Goal: Use online tool/utility: Utilize a website feature to perform a specific function

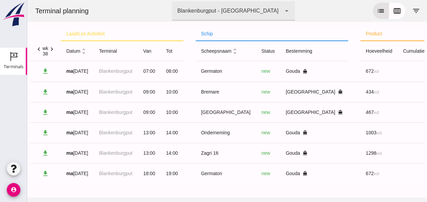
scroll to position [0, 172]
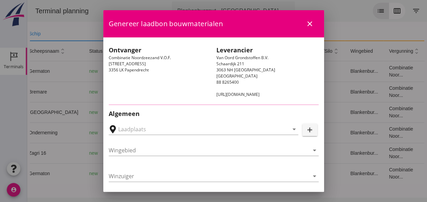
type input "[PERSON_NAME], [GEOGRAPHIC_DATA]"
type input "Bremare"
type input "[PERSON_NAME]"
type input "Ophoogzand (6120)"
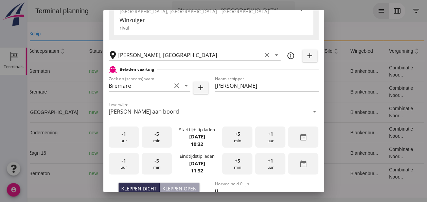
scroll to position [170, 0]
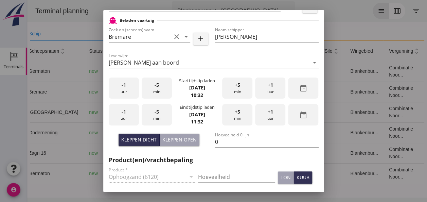
click at [127, 88] on div "-1 uur" at bounding box center [124, 88] width 30 height 21
click at [157, 90] on div "-5 min" at bounding box center [157, 88] width 30 height 21
click at [123, 112] on span "-1" at bounding box center [124, 111] width 4 height 7
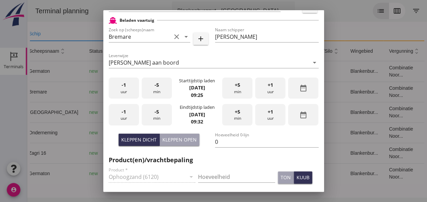
click at [237, 116] on div "+5 min" at bounding box center [237, 114] width 30 height 21
click at [218, 140] on input "0" at bounding box center [267, 141] width 104 height 11
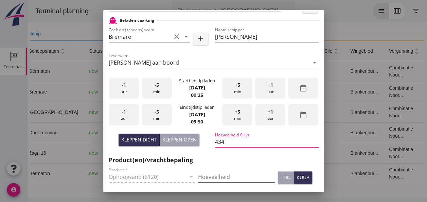
type input "434"
click at [211, 175] on input "Hoeveelheid" at bounding box center [236, 176] width 77 height 11
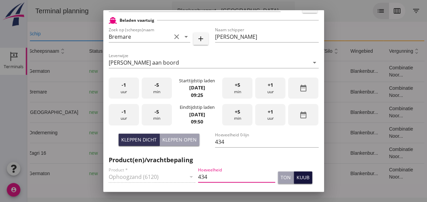
type input "434"
click at [297, 177] on div "kuub" at bounding box center [303, 177] width 13 height 7
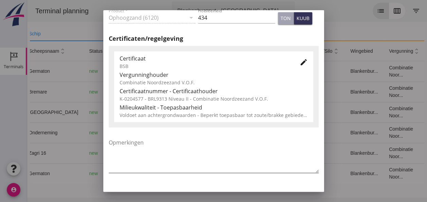
scroll to position [346, 0]
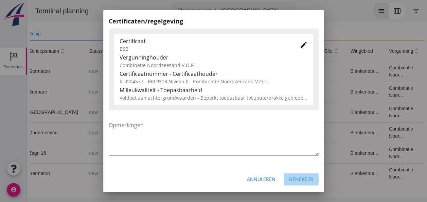
click at [299, 182] on div "Genereer" at bounding box center [301, 178] width 24 height 7
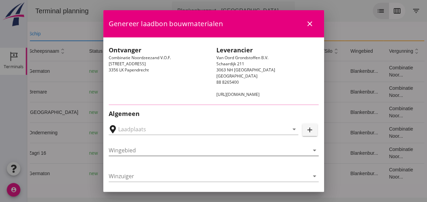
type input "[PERSON_NAME]-[GEOGRAPHIC_DATA], [GEOGRAPHIC_DATA], [GEOGRAPHIC_DATA]"
type input "[GEOGRAPHIC_DATA]"
type input "Ko Hoeve"
type input "467"
type input "Ophoogzand (6120)"
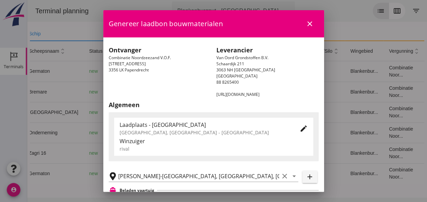
scroll to position [136, 0]
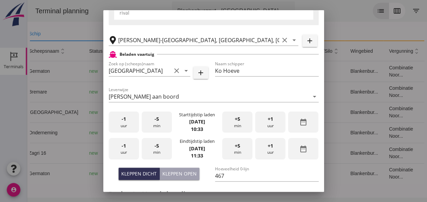
click at [159, 126] on div "-5 min" at bounding box center [157, 122] width 30 height 21
click at [158, 126] on div "-5 min" at bounding box center [157, 122] width 30 height 21
click at [158, 125] on div "-5 min" at bounding box center [157, 122] width 30 height 21
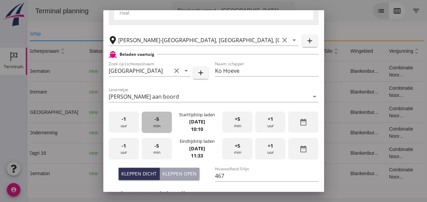
click at [158, 124] on div "-5 min" at bounding box center [157, 122] width 30 height 21
click at [158, 123] on div "-5 min" at bounding box center [157, 122] width 30 height 21
click at [235, 119] on span "+5" at bounding box center [237, 118] width 5 height 7
click at [125, 146] on div "-1 uur" at bounding box center [124, 148] width 30 height 21
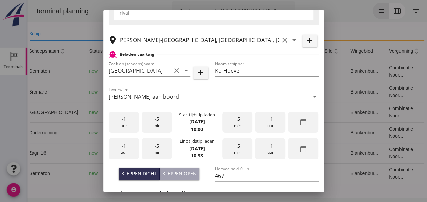
click at [155, 148] on span "-5" at bounding box center [157, 145] width 4 height 7
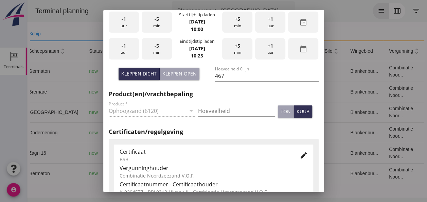
scroll to position [238, 0]
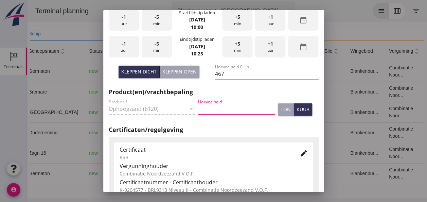
click at [200, 107] on input "Hoeveelheid" at bounding box center [236, 108] width 77 height 11
type input "467"
click at [297, 107] on div "kuub" at bounding box center [303, 109] width 13 height 7
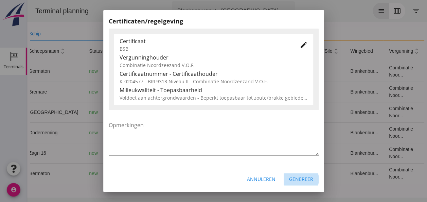
click at [299, 180] on div "Genereer" at bounding box center [301, 178] width 24 height 7
